Goal: Task Accomplishment & Management: Manage account settings

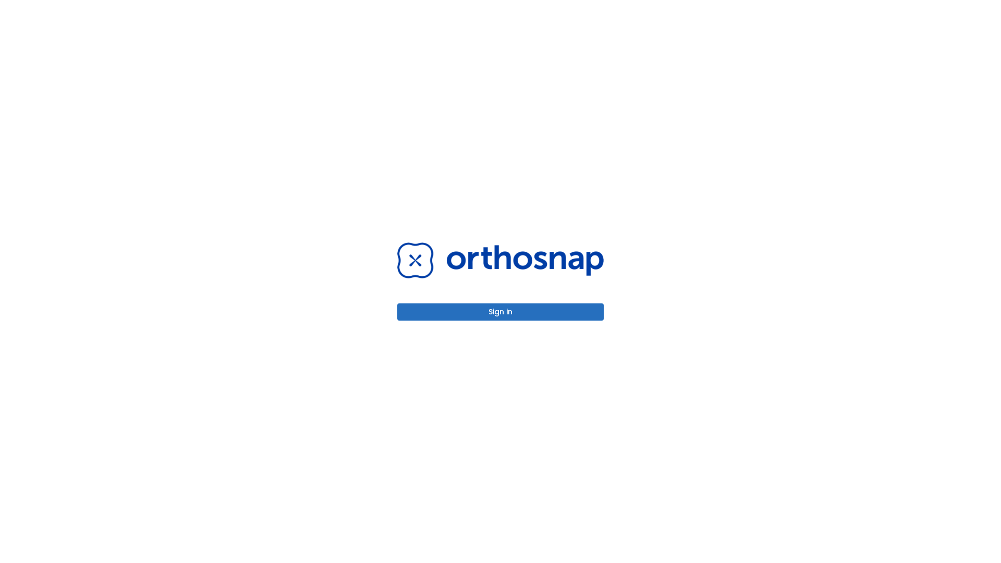
click at [501, 312] on button "Sign in" at bounding box center [500, 311] width 206 height 17
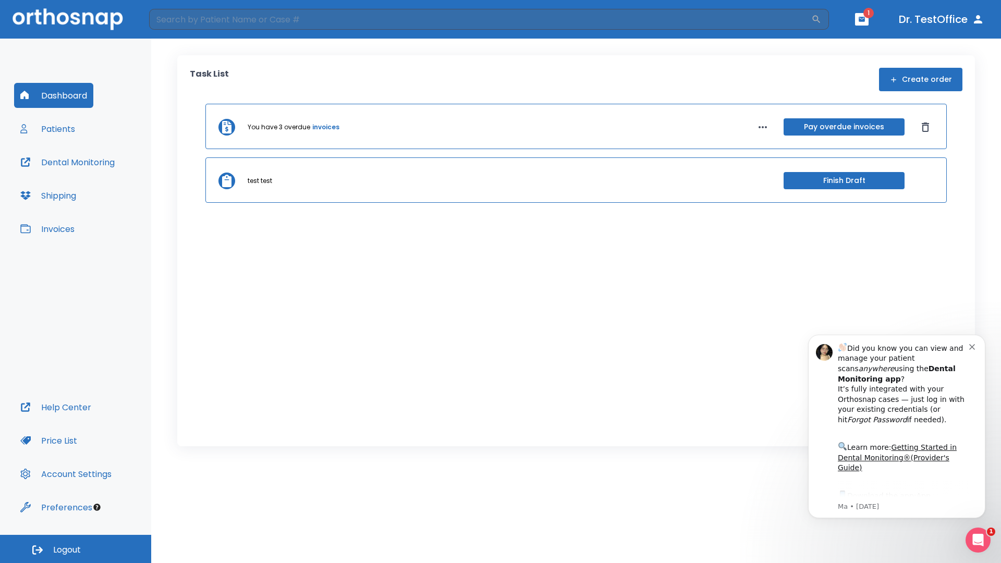
click at [76, 549] on span "Logout" at bounding box center [67, 549] width 28 height 11
